Goal: Check status: Check status

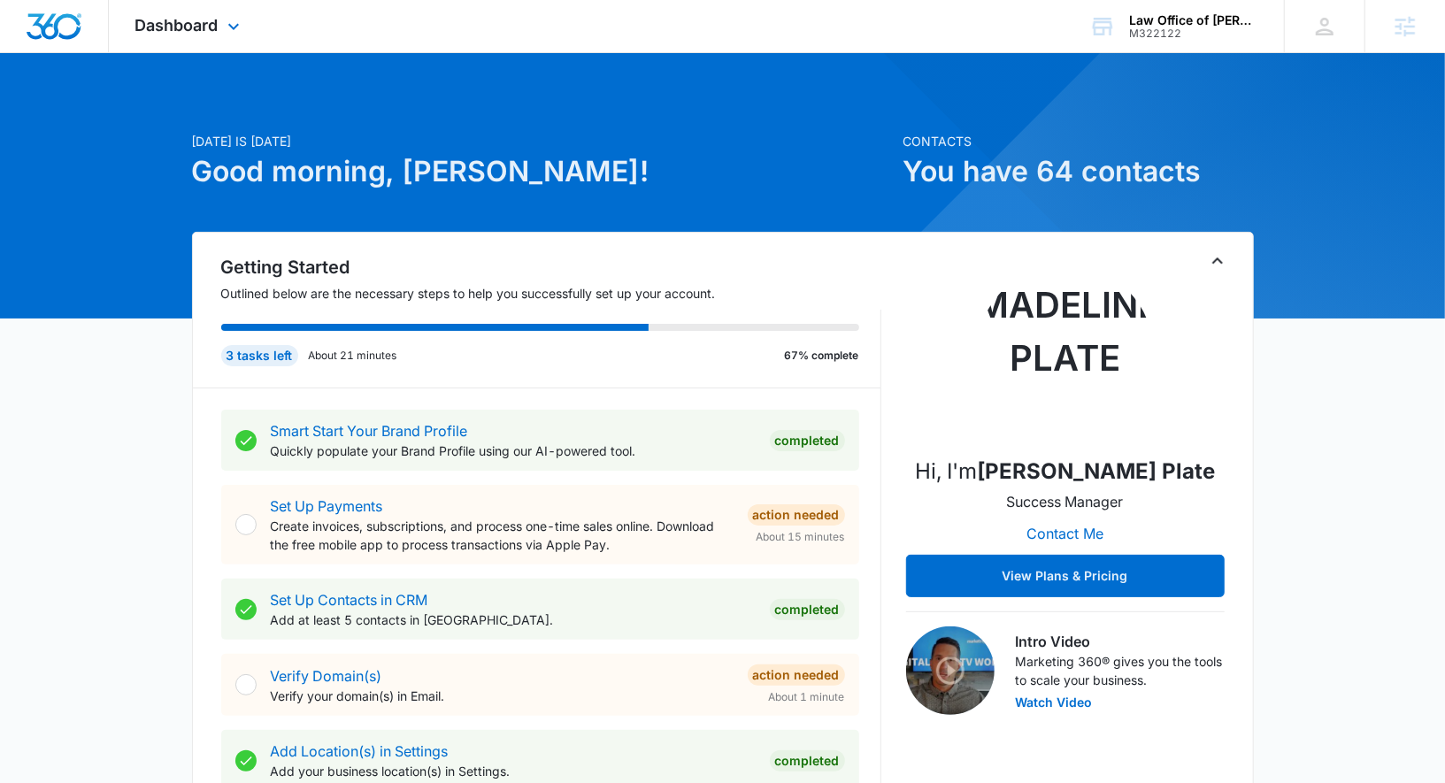
click at [218, 41] on div "Dashboard Apps Reputation Forms CRM Email Social Payments POS Content Ads Intel…" at bounding box center [190, 26] width 162 height 52
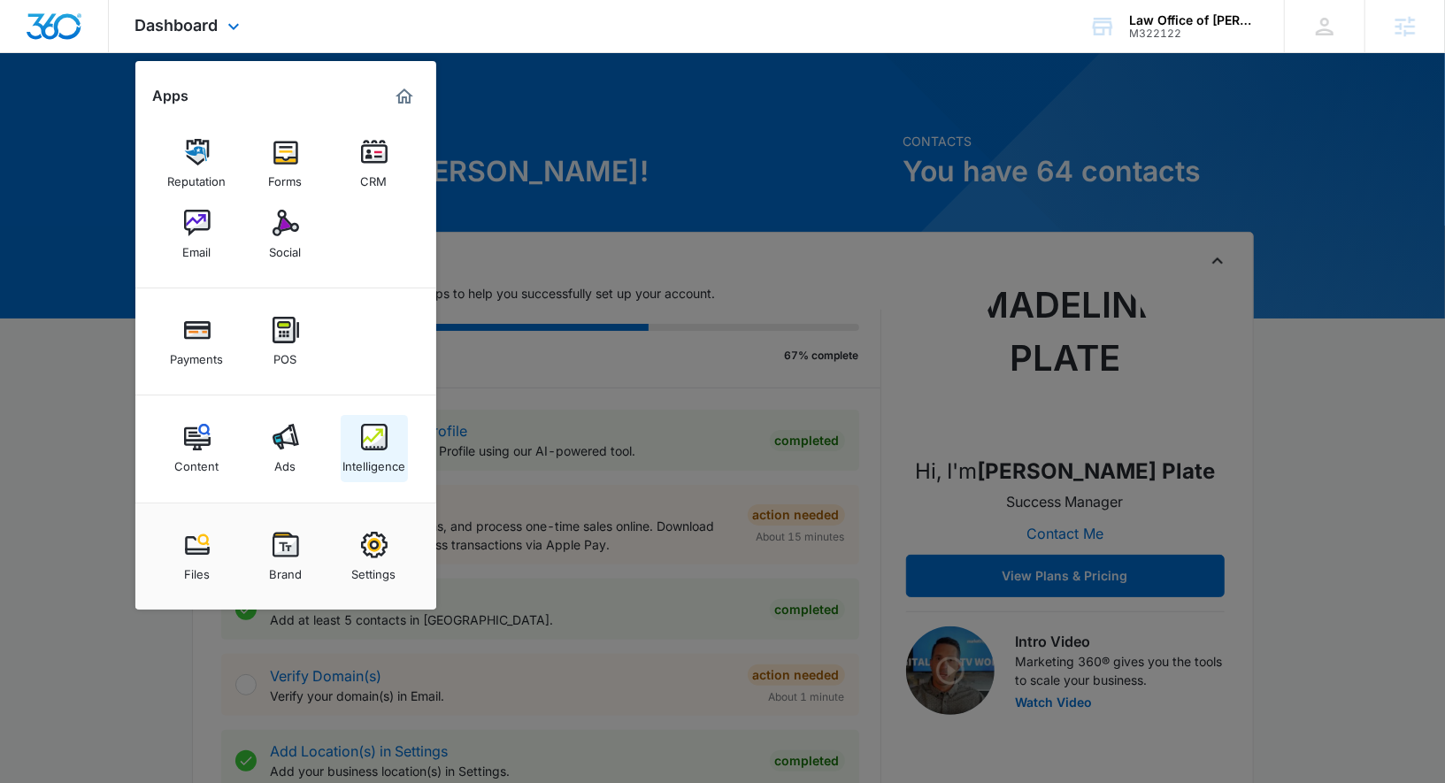
click at [369, 450] on img at bounding box center [374, 437] width 27 height 27
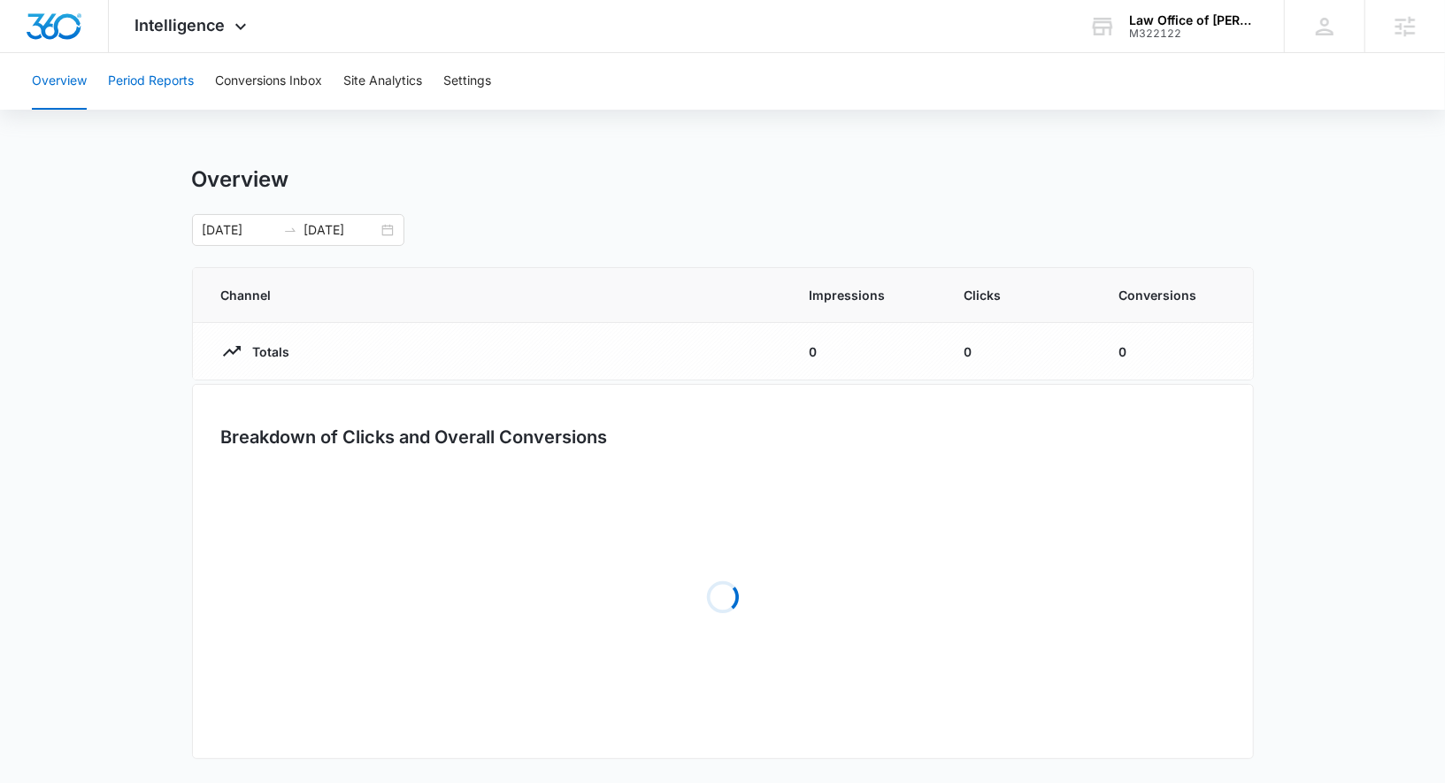
click at [154, 92] on button "Period Reports" at bounding box center [151, 81] width 86 height 57
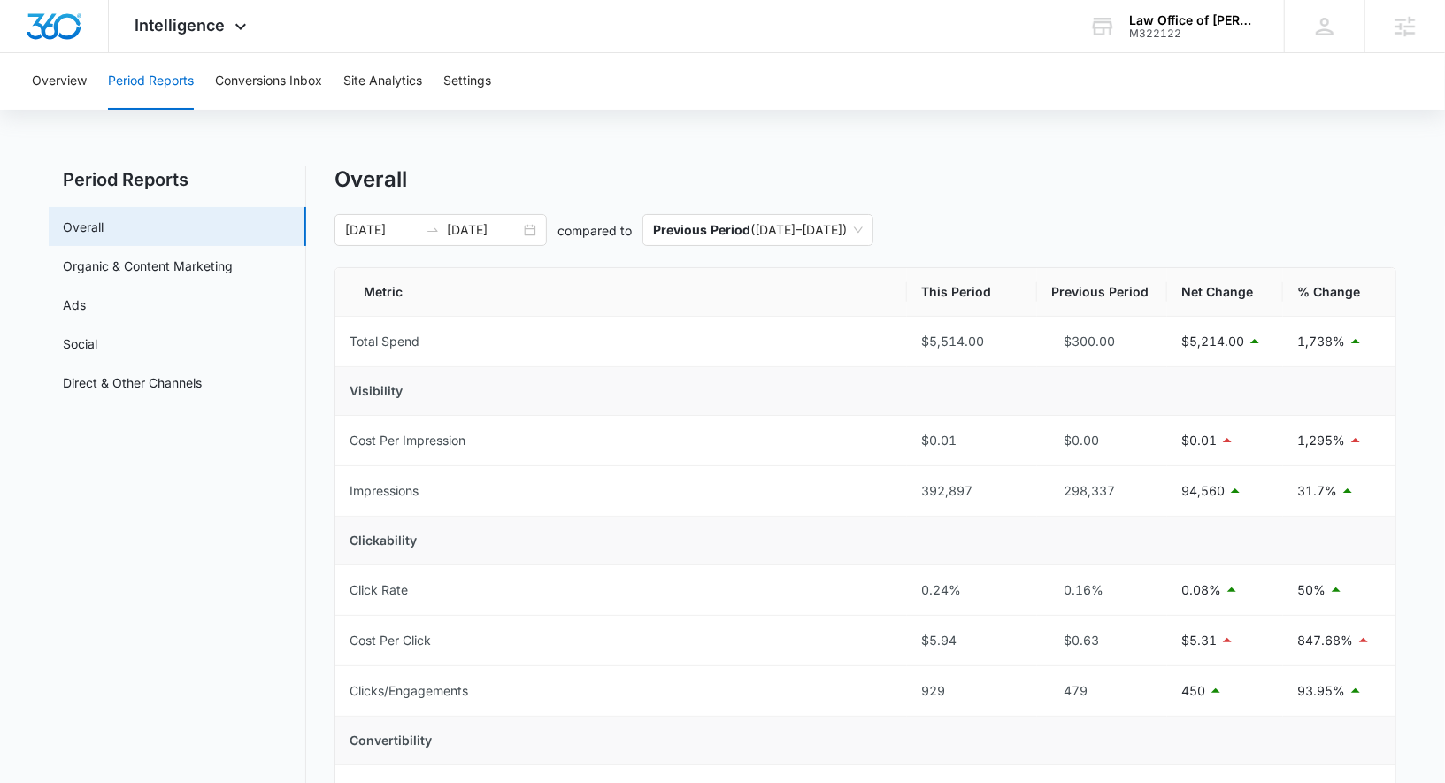
click at [420, 245] on div "07/14/2025 08/13/2025 compared to Previous Period ( 06/13/2025 – 07/13/2025 )" at bounding box center [866, 230] width 1062 height 32
click at [466, 232] on input "08/13/2025" at bounding box center [483, 229] width 73 height 19
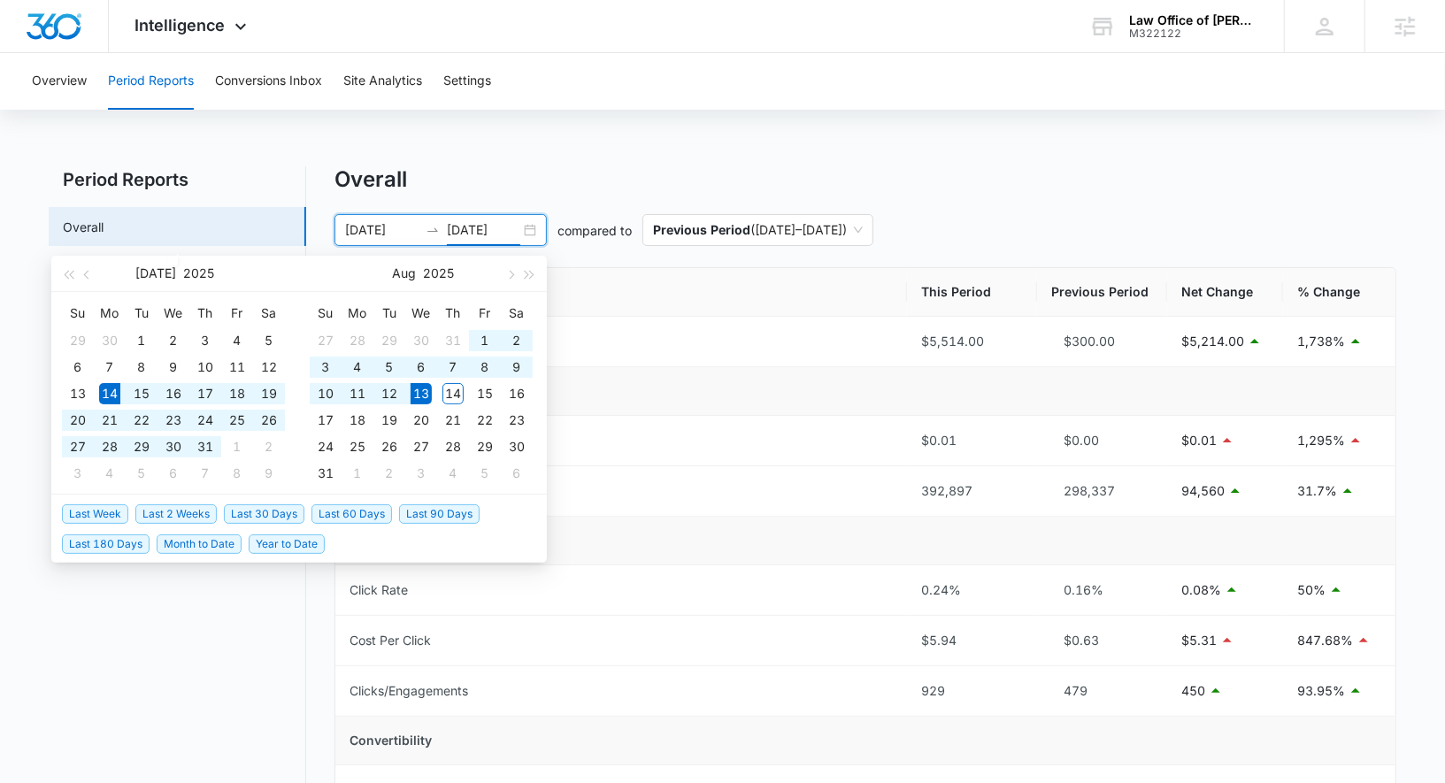
click at [261, 507] on span "Last 30 Days" at bounding box center [264, 514] width 81 height 19
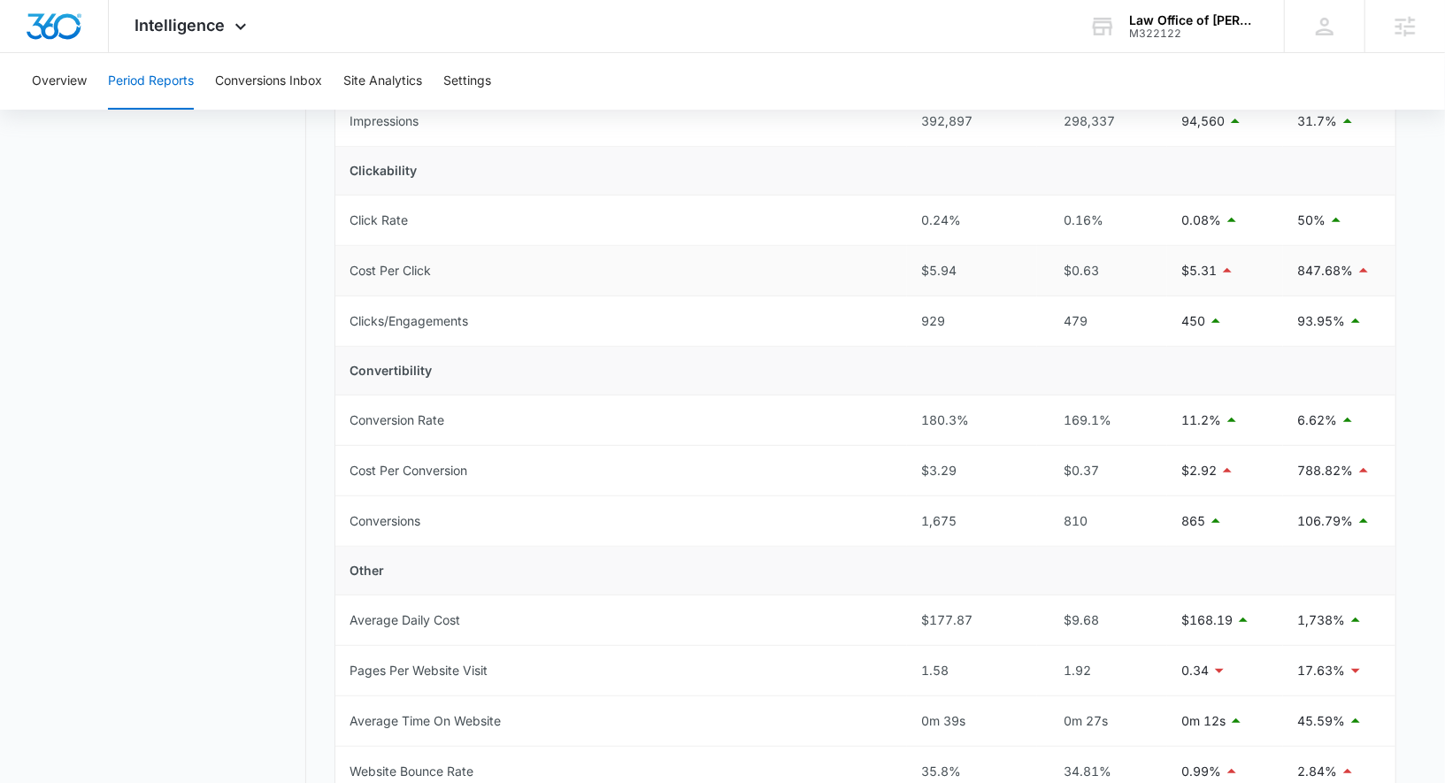
scroll to position [372, 0]
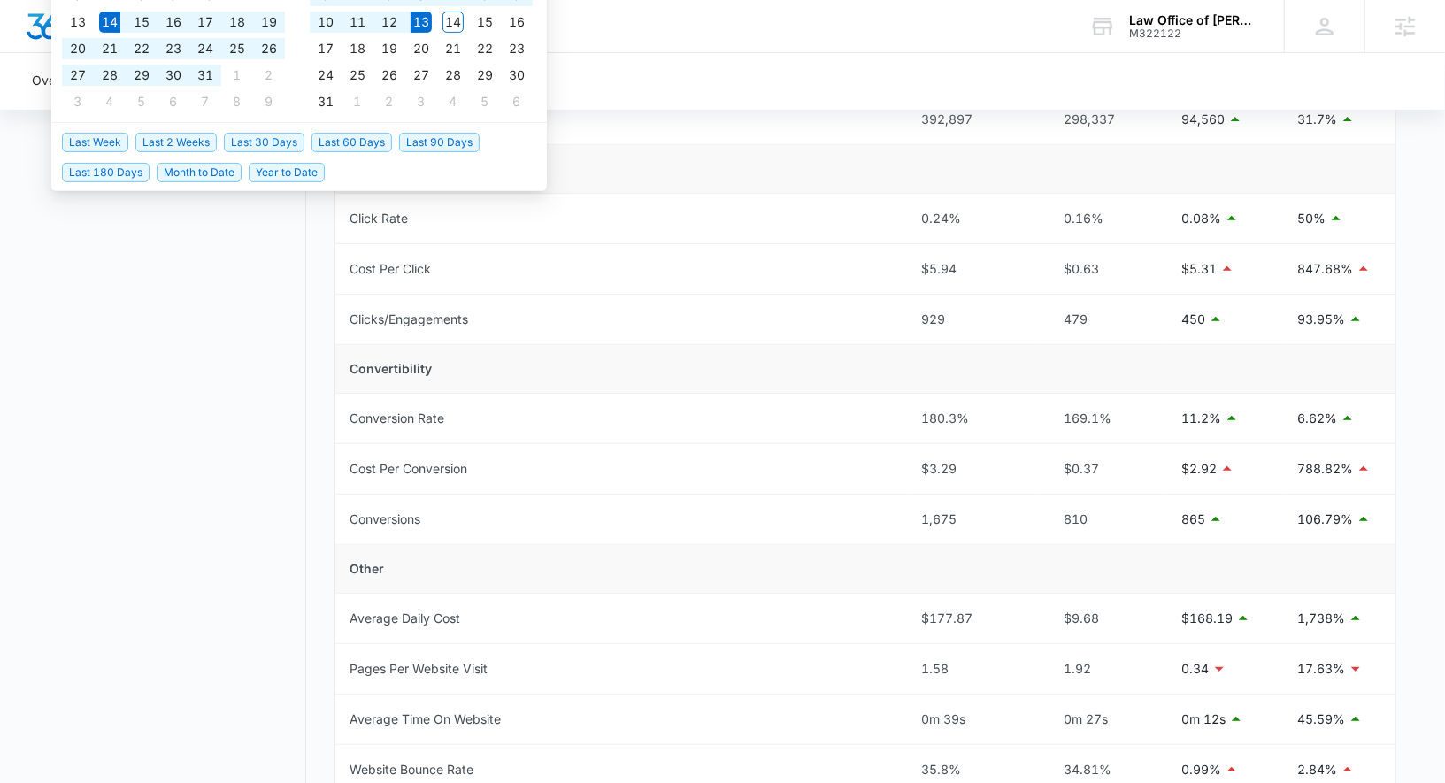
type input "08/13/2025"
click at [659, 83] on div "Overview Period Reports Conversions Inbox Site Analytics Settings" at bounding box center [722, 81] width 1403 height 57
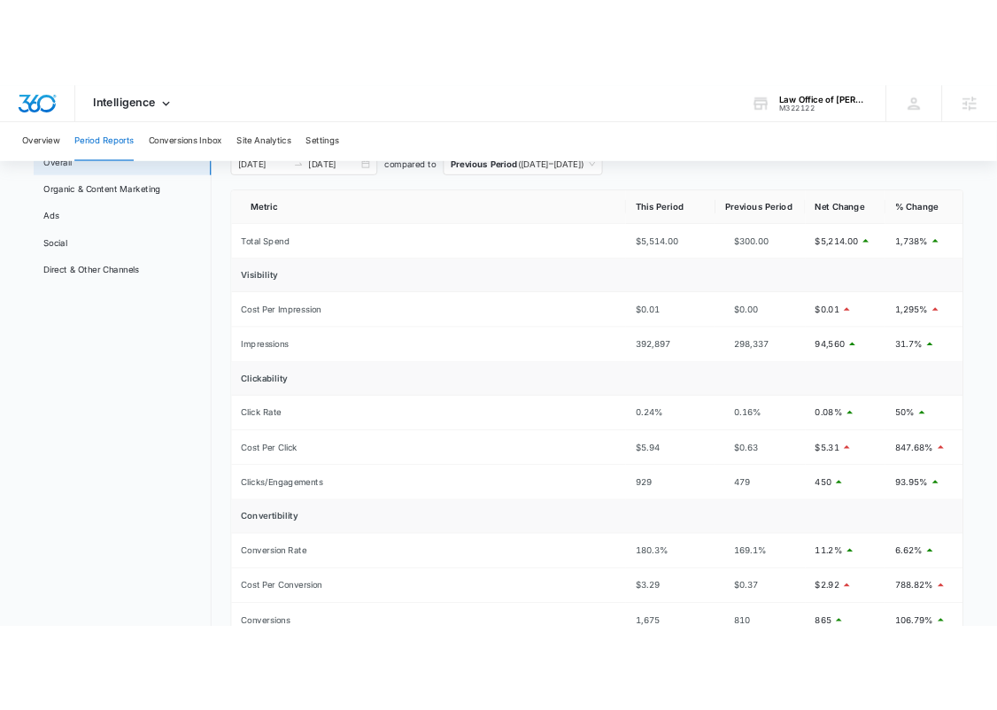
scroll to position [0, 0]
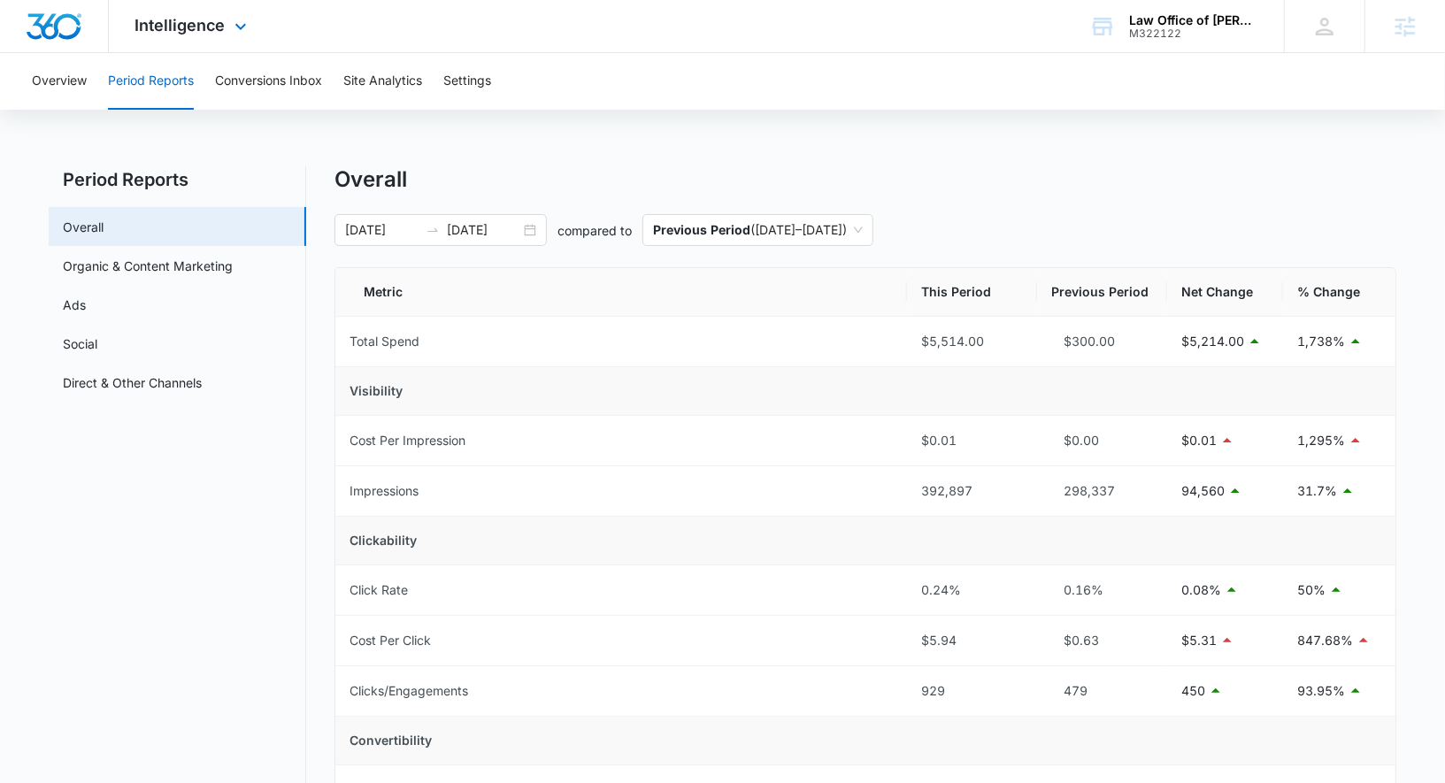
click at [202, 4] on div "Intelligence Apps Reputation Forms CRM Email Social Payments POS Content Ads In…" at bounding box center [193, 26] width 169 height 52
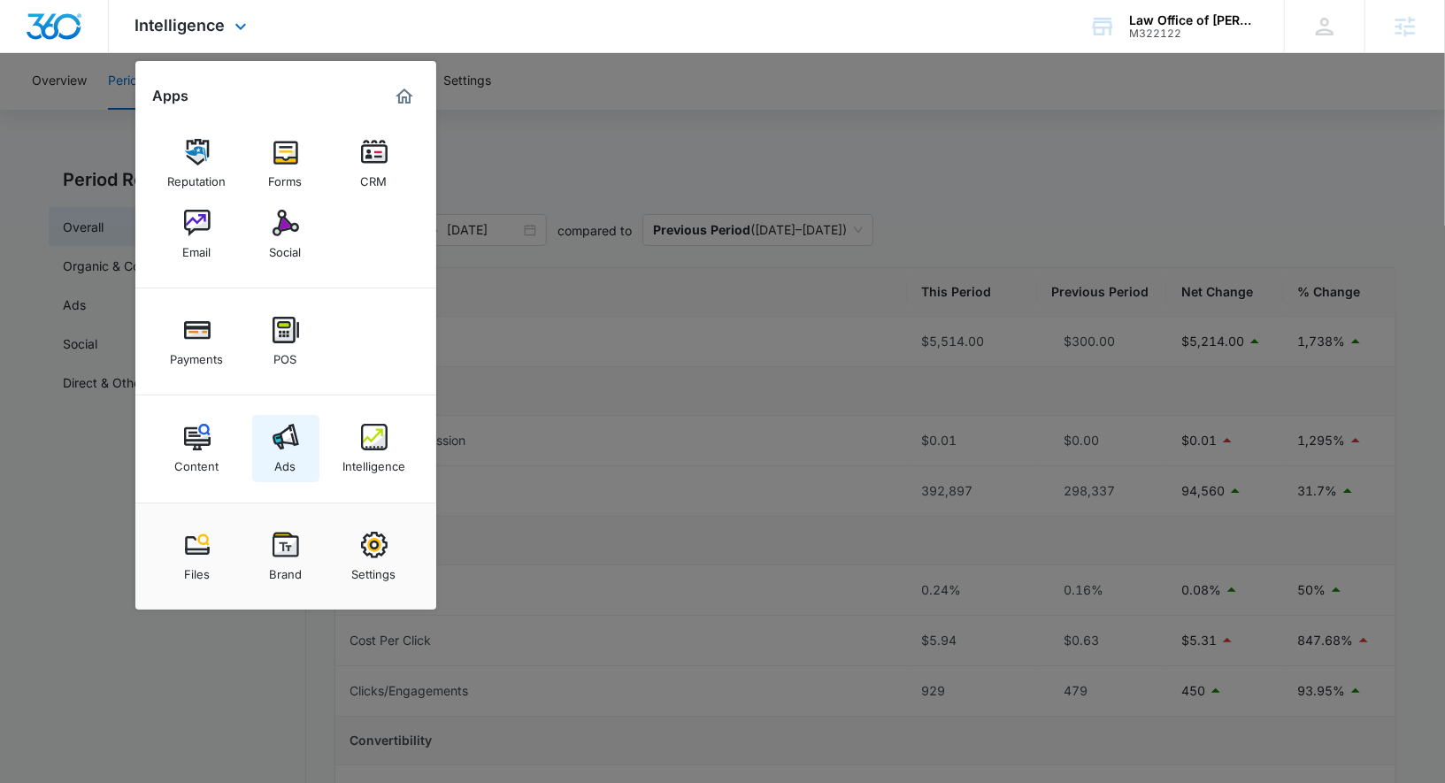
click at [293, 446] on img at bounding box center [286, 437] width 27 height 27
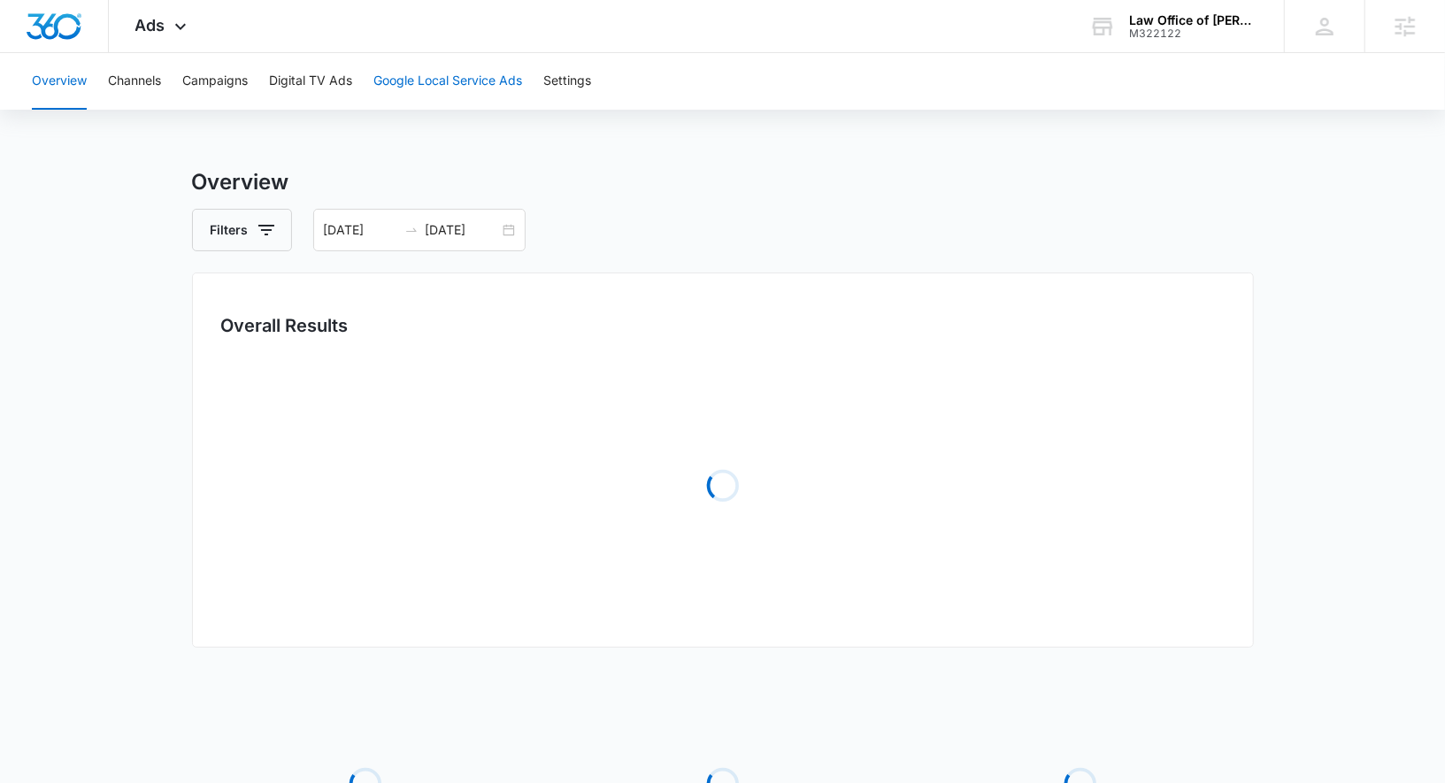
click at [439, 80] on button "Google Local Service Ads" at bounding box center [448, 81] width 149 height 57
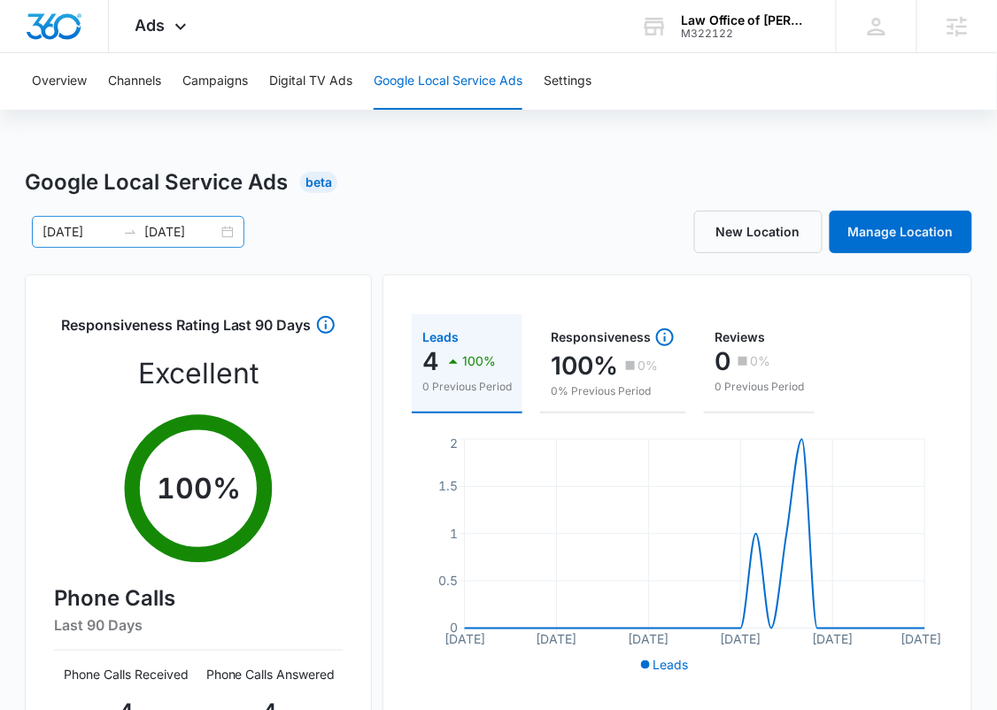
click at [189, 241] on input "08/13/2025" at bounding box center [180, 231] width 73 height 19
click at [460, 173] on div "Google Local Service Ads Beta" at bounding box center [498, 182] width 947 height 32
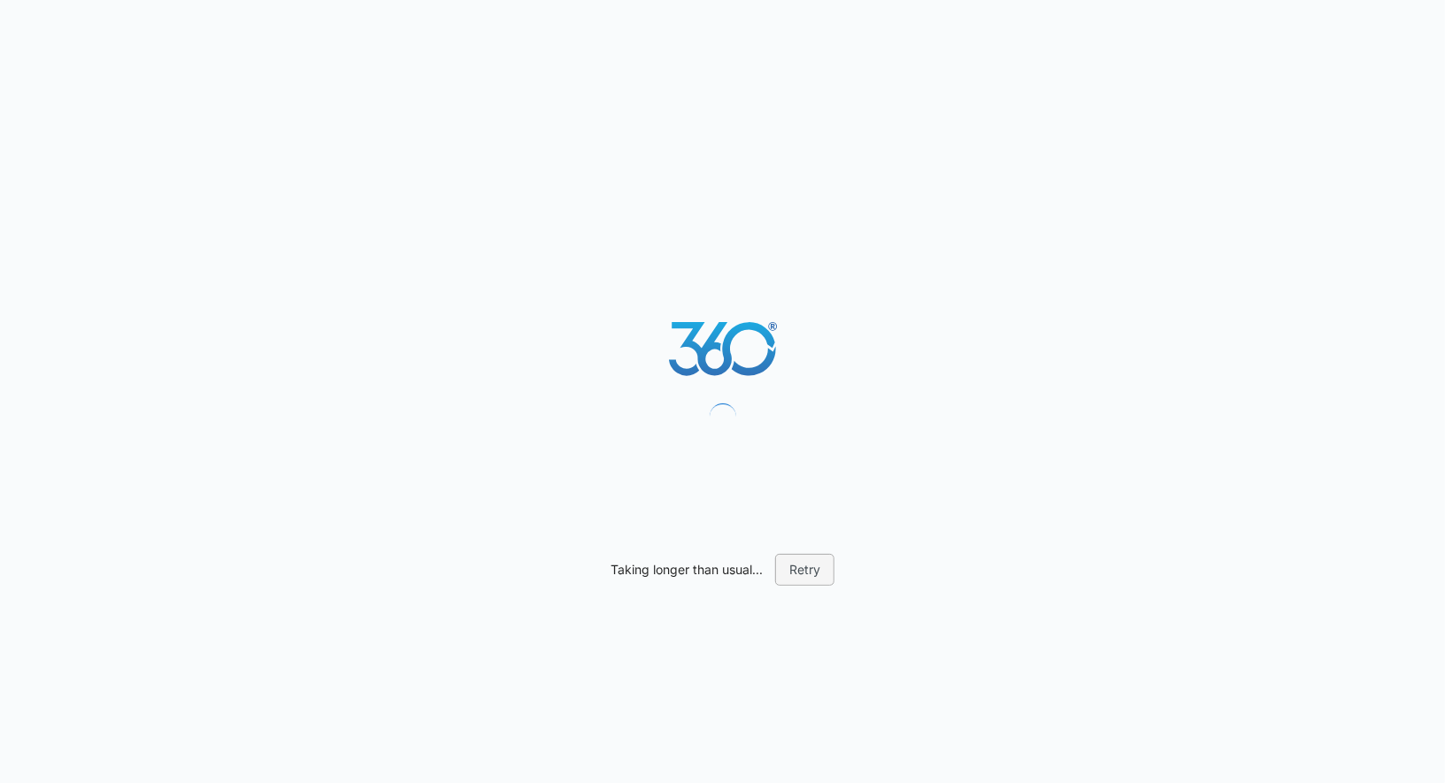
click at [797, 568] on button "Retry" at bounding box center [804, 570] width 59 height 32
click at [798, 567] on button "Retry" at bounding box center [804, 570] width 59 height 32
click at [803, 571] on button "Retry" at bounding box center [804, 570] width 59 height 32
